Goal: Transaction & Acquisition: Purchase product/service

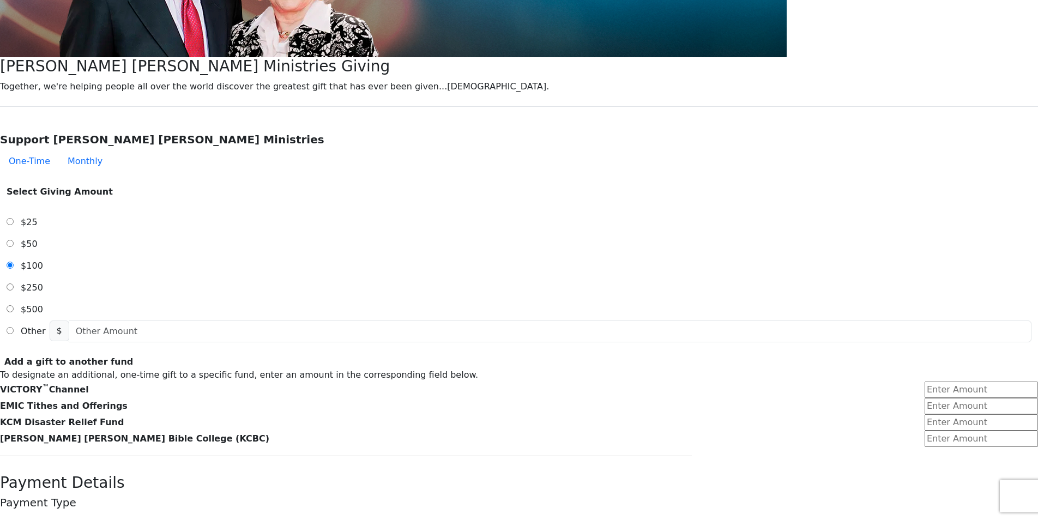
scroll to position [256, 0]
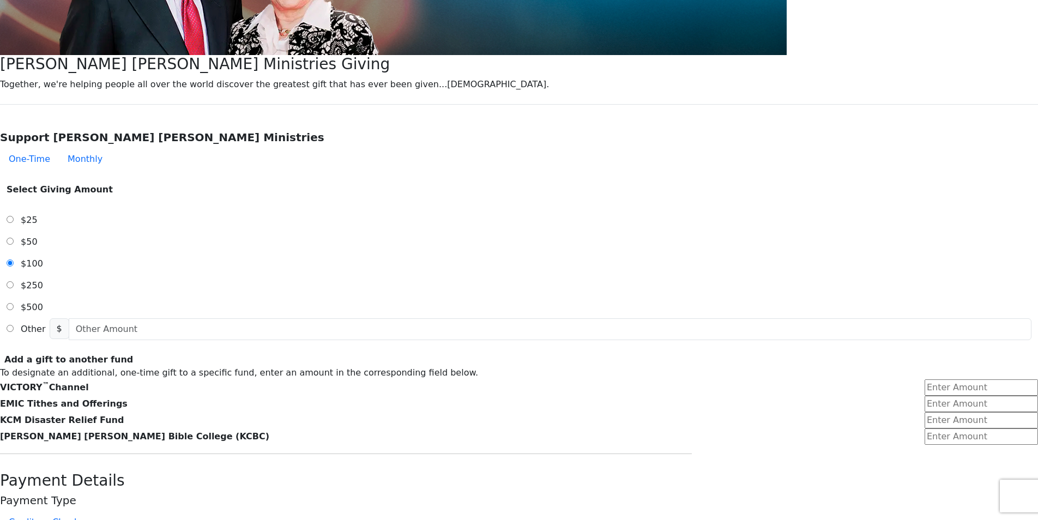
click at [45, 324] on span "Other" at bounding box center [33, 329] width 25 height 10
click at [14, 325] on input "Other" at bounding box center [10, 328] width 7 height 7
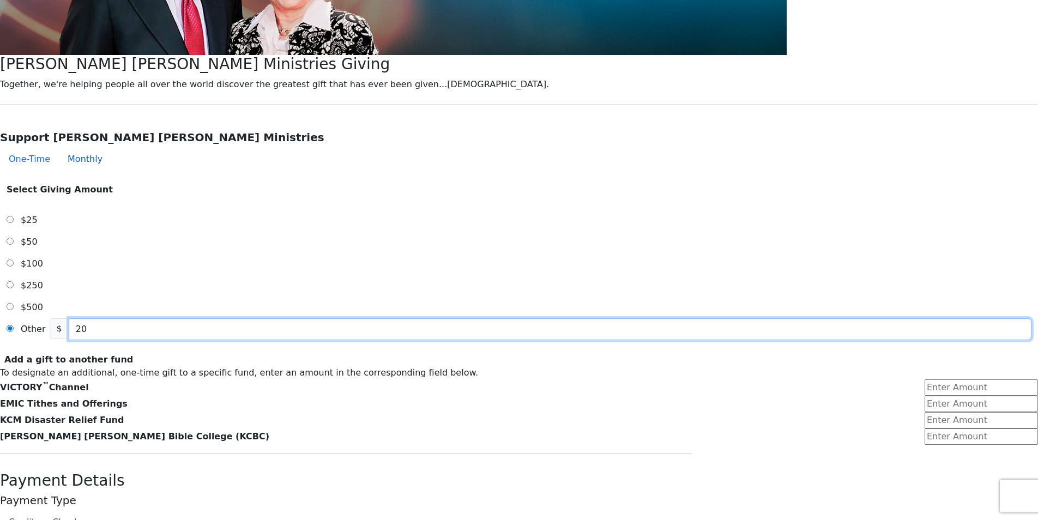
type input "20"
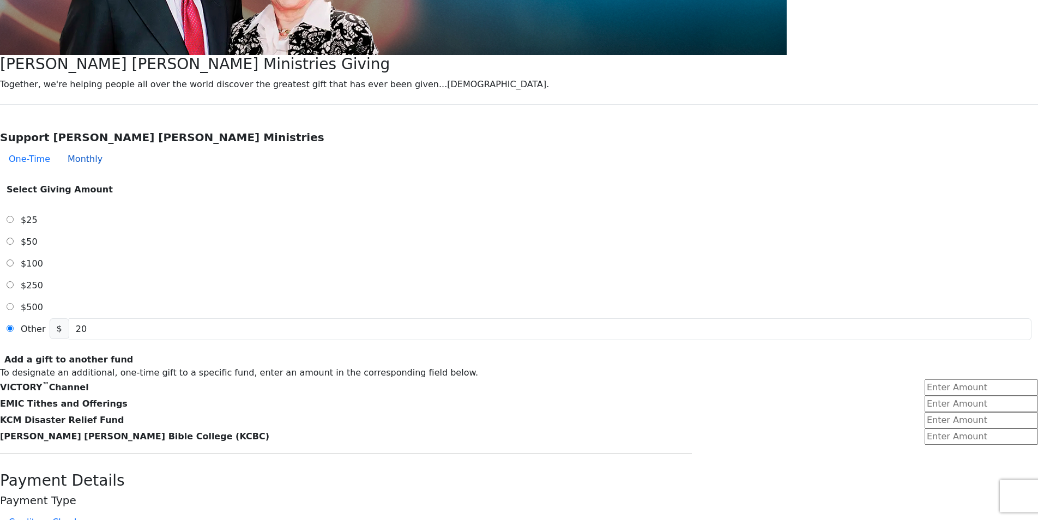
click at [111, 148] on button "Monthly" at bounding box center [85, 159] width 52 height 22
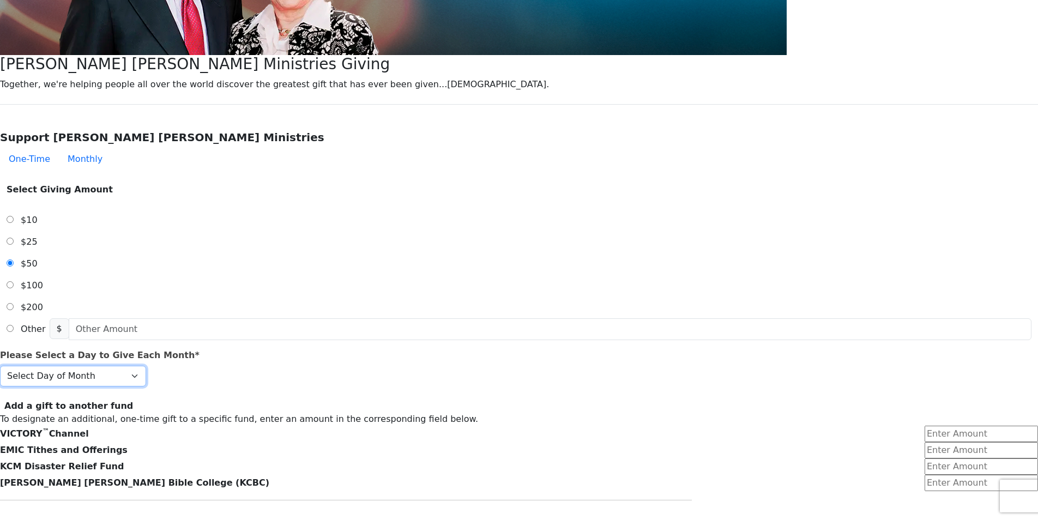
click at [146, 366] on select "Select Day of Month 1 2 3 4 5 6 7 8 9 10 11 12 13 14 15 16 17 18 19 20 21 22 23…" at bounding box center [73, 376] width 146 height 21
select select "28"
click at [146, 366] on select "Select Day of Month 1 2 3 4 5 6 7 8 9 10 11 12 13 14 15 16 17 18 19 20 21 22 23…" at bounding box center [73, 376] width 146 height 21
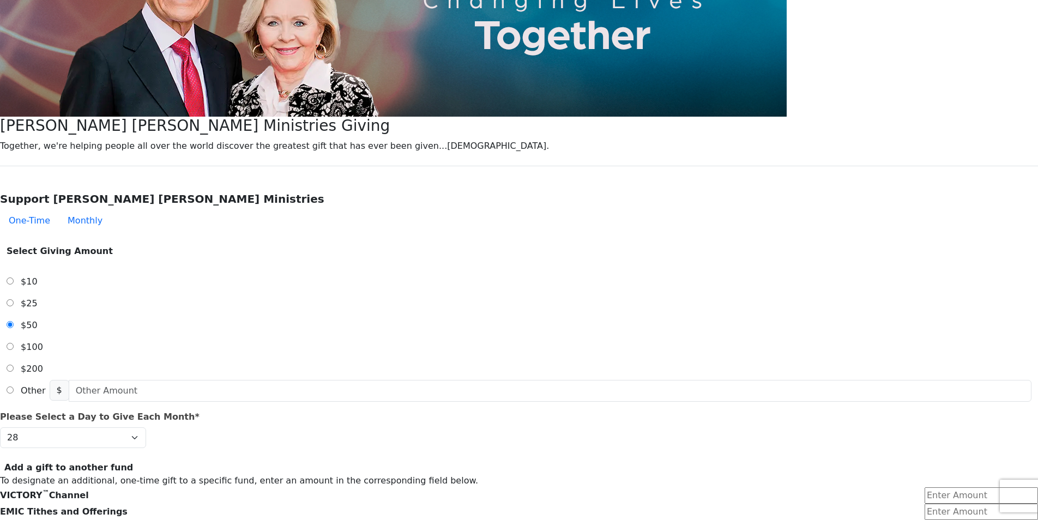
scroll to position [192, 0]
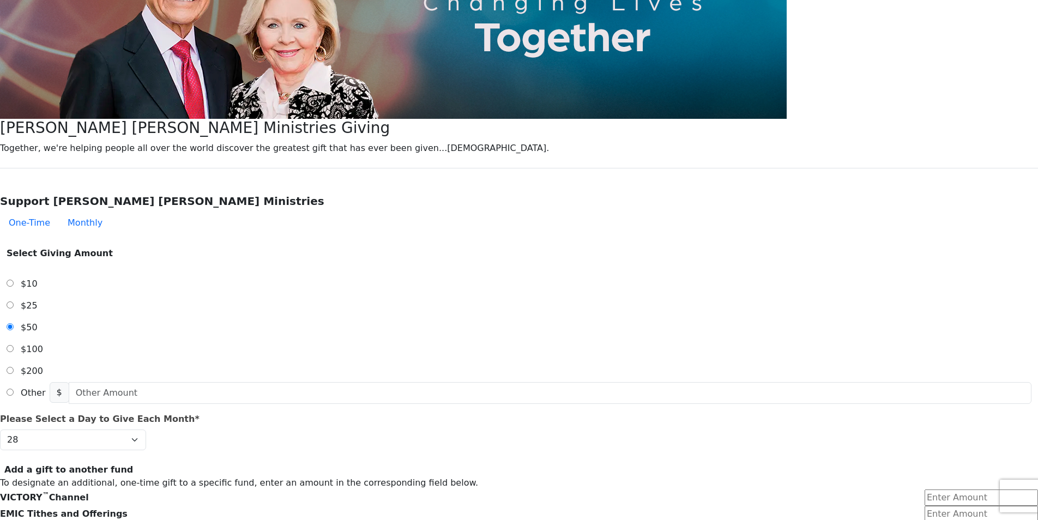
click at [50, 382] on label "Other" at bounding box center [32, 393] width 33 height 22
click at [14, 389] on input "Other" at bounding box center [10, 392] width 7 height 7
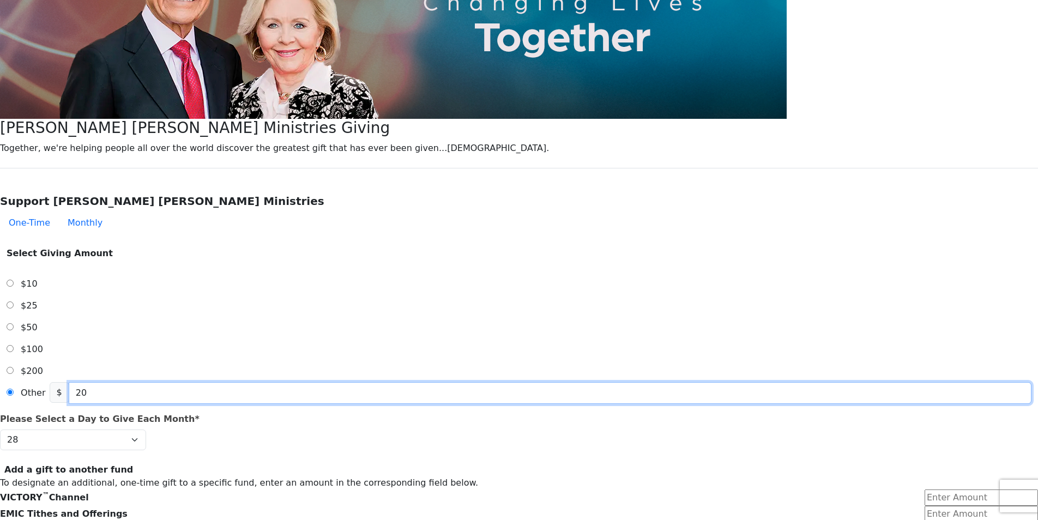
type input "20"
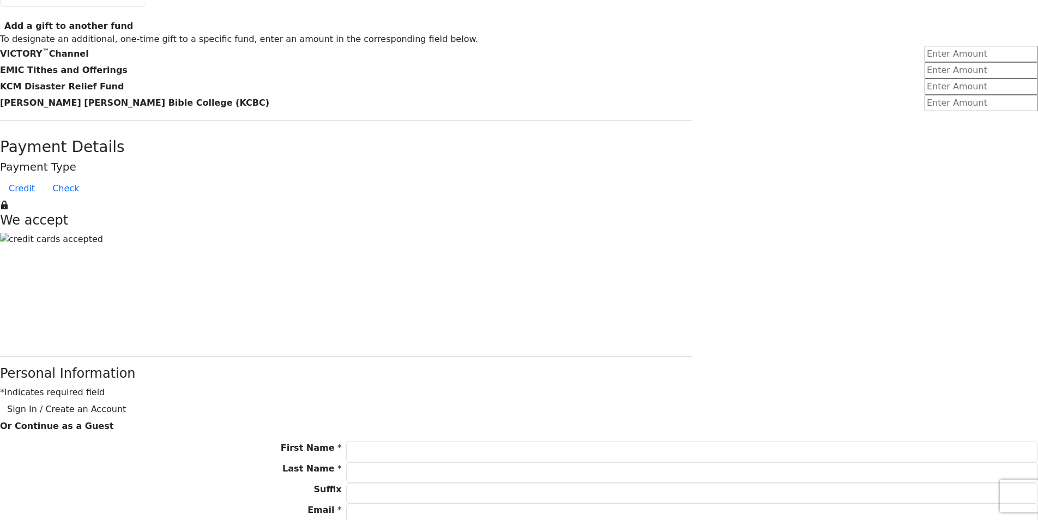
scroll to position [654, 0]
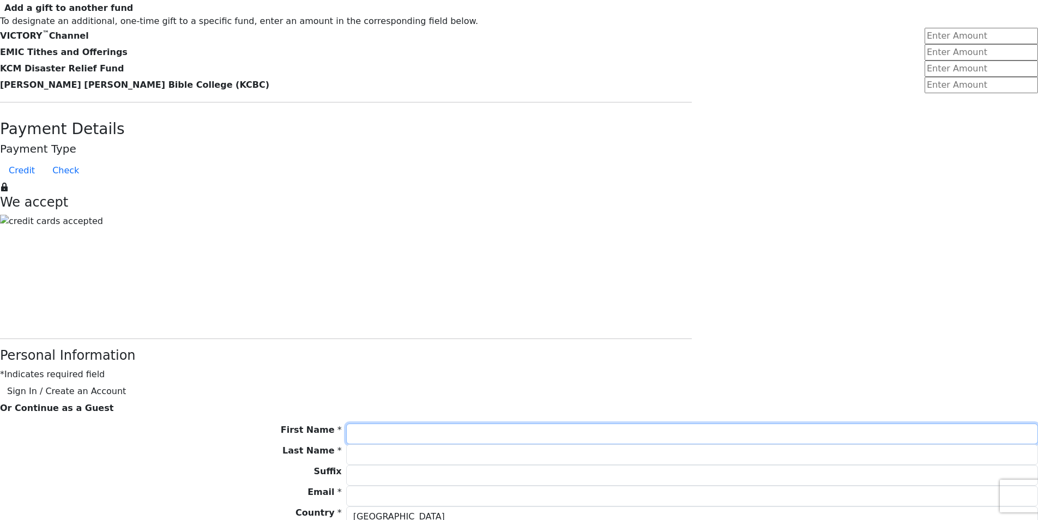
click at [589, 424] on input "First Name *" at bounding box center [692, 434] width 692 height 21
type input "ADEYEMI"
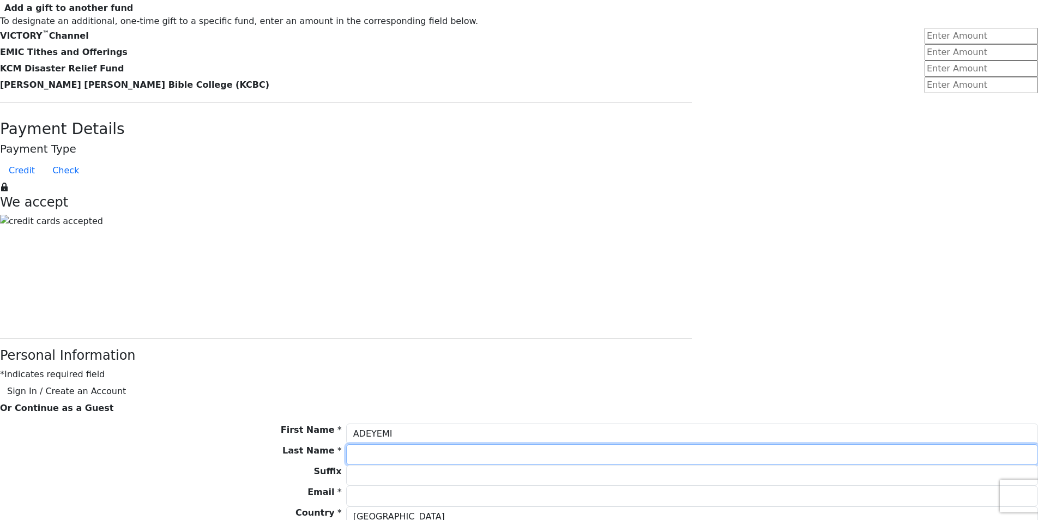
type input "[PERSON_NAME]"
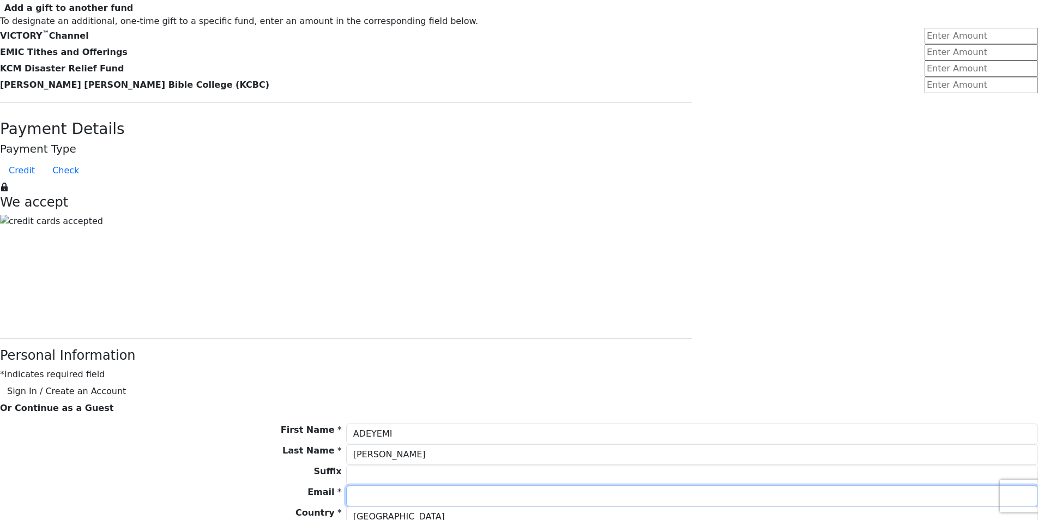
type input "[EMAIL_ADDRESS][DOMAIN_NAME]"
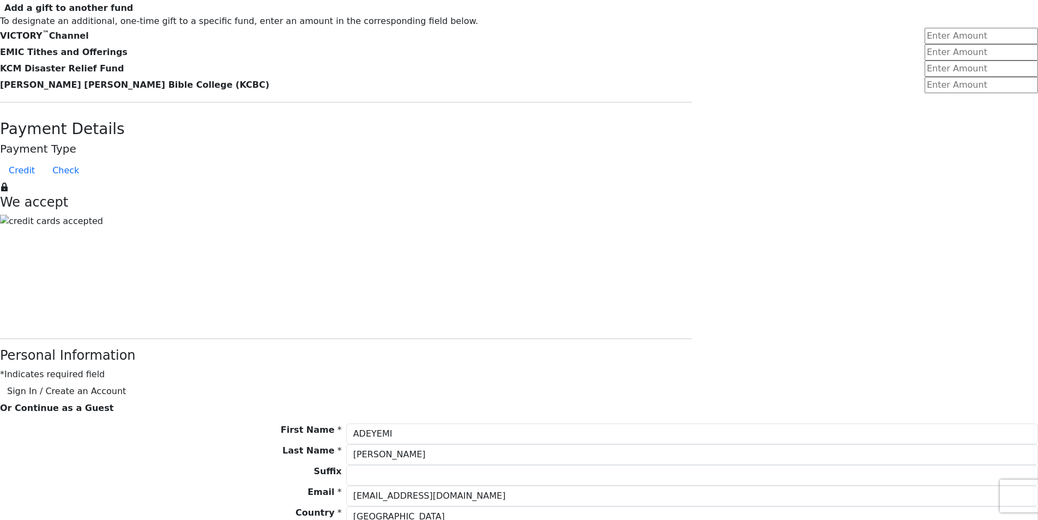
type input "8702 [PERSON_NAME] CT"
type input "[PERSON_NAME]"
type input "20735"
type input "9174288888"
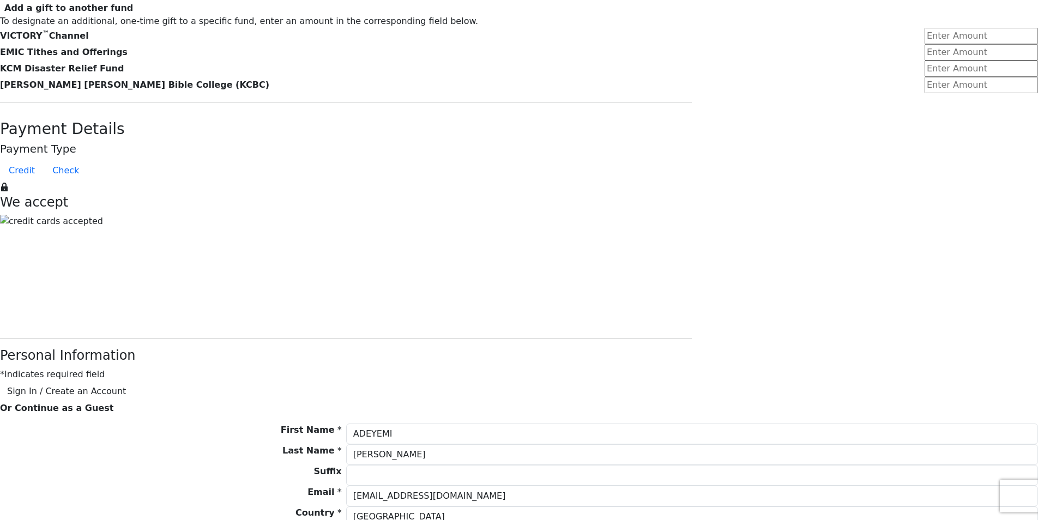
select select "MD"
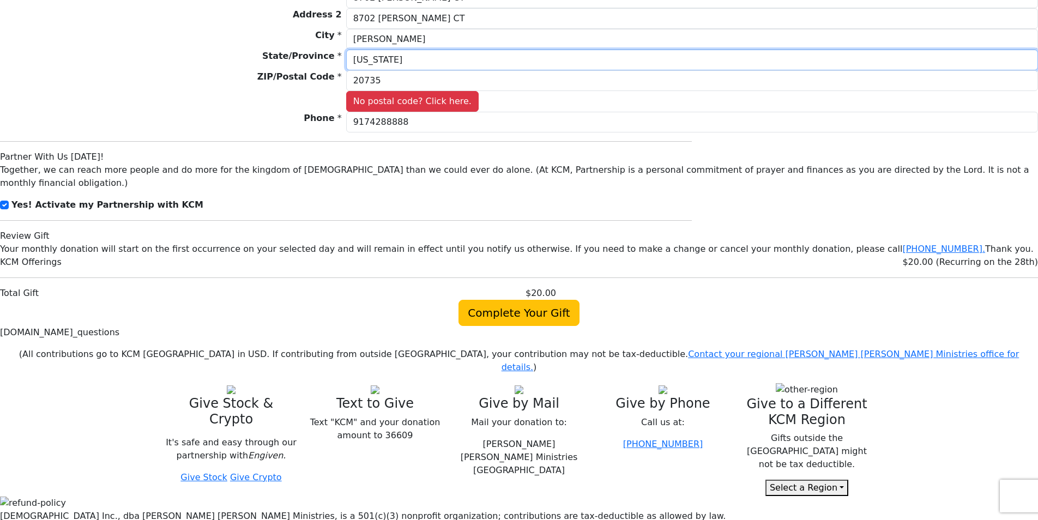
scroll to position [1194, 0]
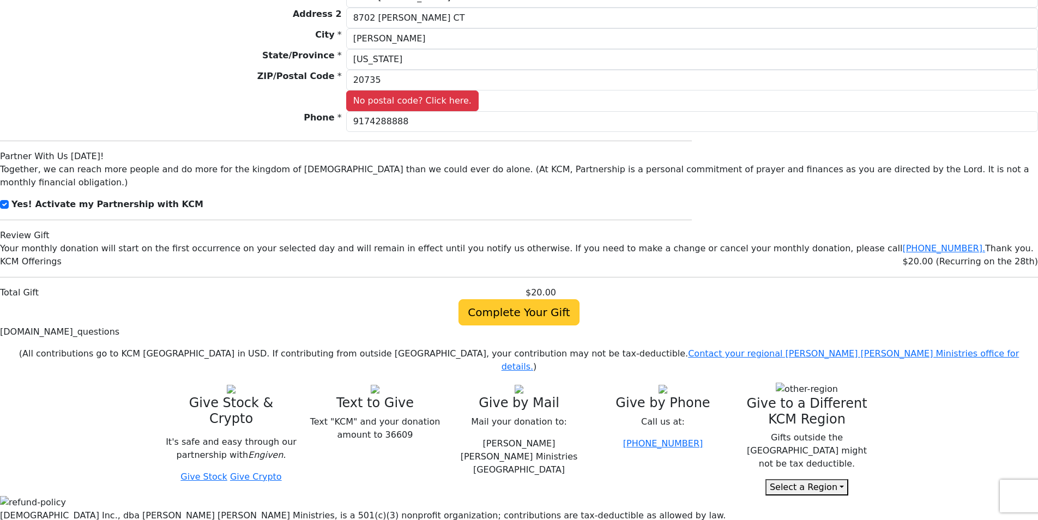
click at [534, 299] on span "Complete Your Gift" at bounding box center [518, 312] width 120 height 26
